Goal: Task Accomplishment & Management: Use online tool/utility

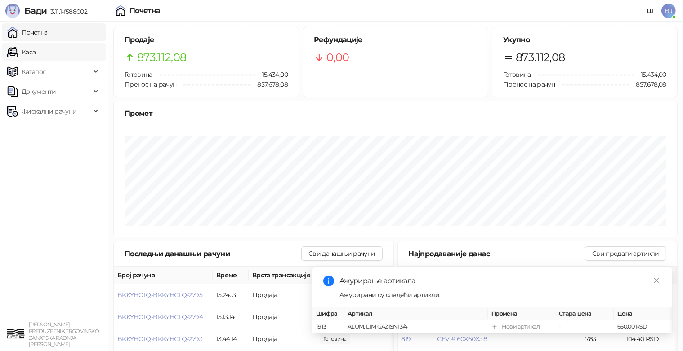
click at [35, 53] on link "Каса" at bounding box center [21, 52] width 28 height 18
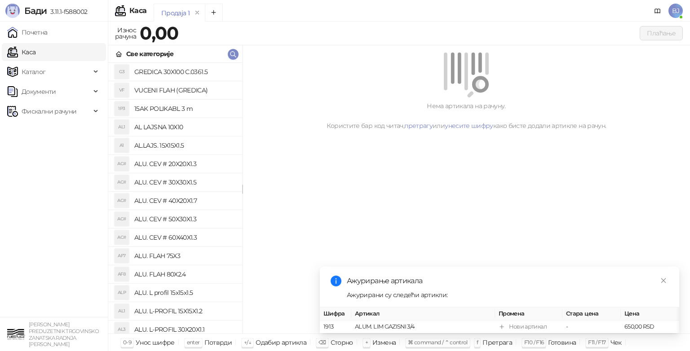
click at [14, 9] on img at bounding box center [12, 11] width 14 height 14
drag, startPoint x: 17, startPoint y: 0, endPoint x: 27, endPoint y: 168, distance: 167.9
click at [27, 168] on ul "Почетна Каса Каталог Документи Фискални рачуни" at bounding box center [54, 170] width 108 height 296
